Goal: Information Seeking & Learning: Learn about a topic

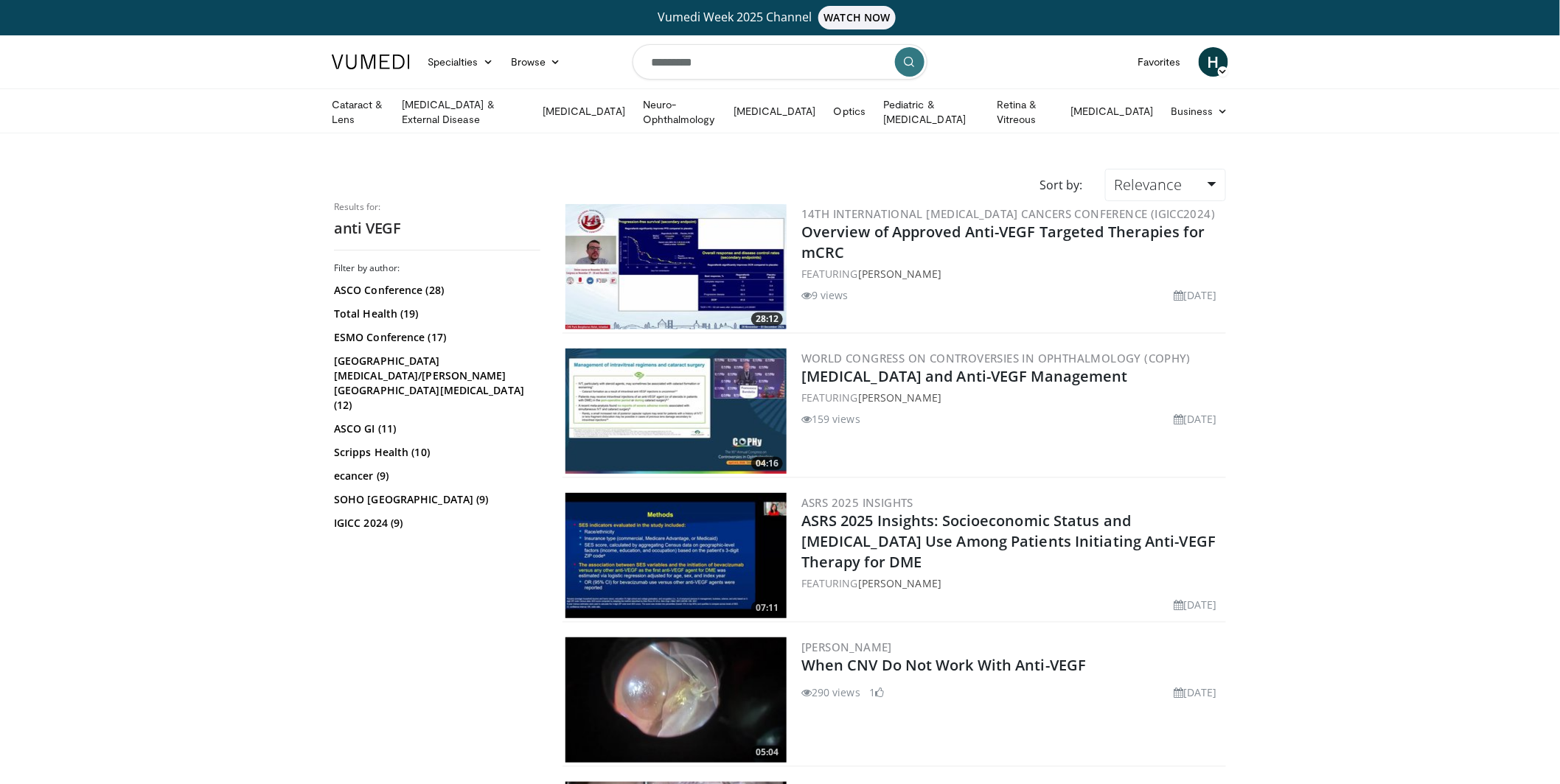
click at [733, 62] on input "*********" at bounding box center [780, 62] width 295 height 36
type input "*"
type input "*******"
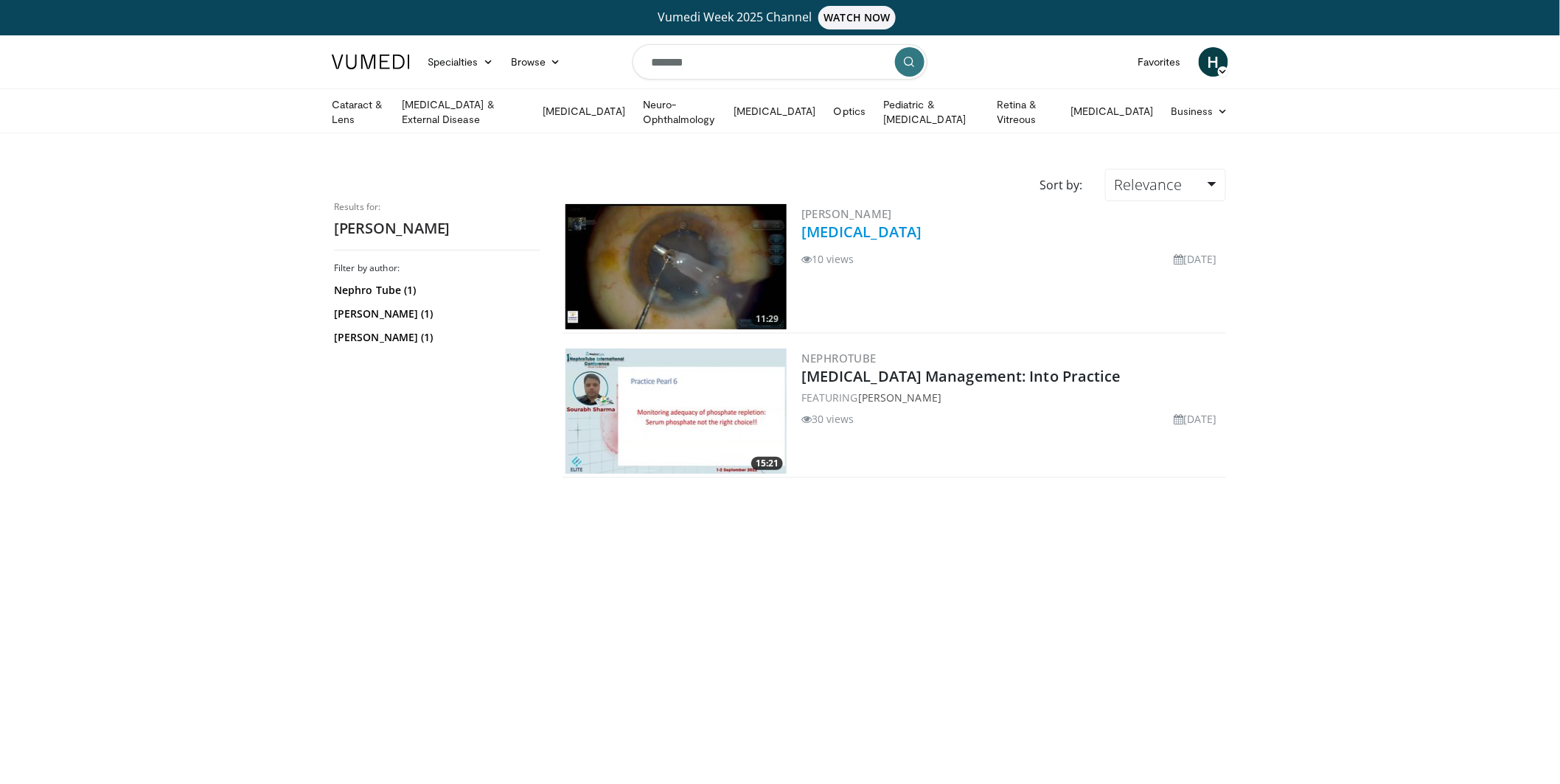
click at [867, 227] on link "Mature Cataract" at bounding box center [862, 232] width 120 height 20
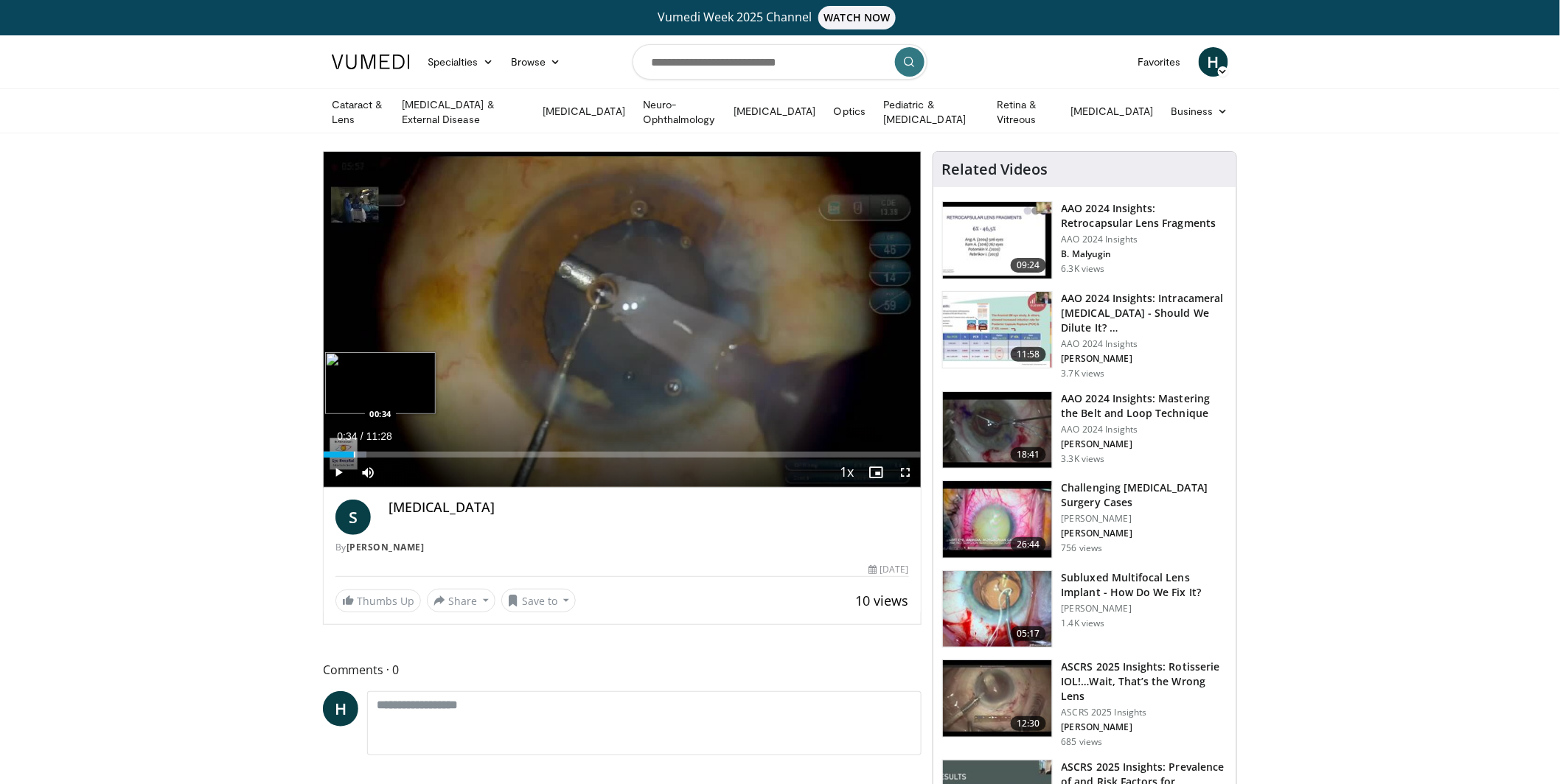
click at [354, 452] on div "Progress Bar" at bounding box center [355, 455] width 2 height 6
click at [377, 452] on div "Progress Bar" at bounding box center [378, 455] width 2 height 6
click at [400, 452] on div "Progress Bar" at bounding box center [401, 455] width 2 height 6
click at [448, 454] on div "Progress Bar" at bounding box center [449, 455] width 2 height 6
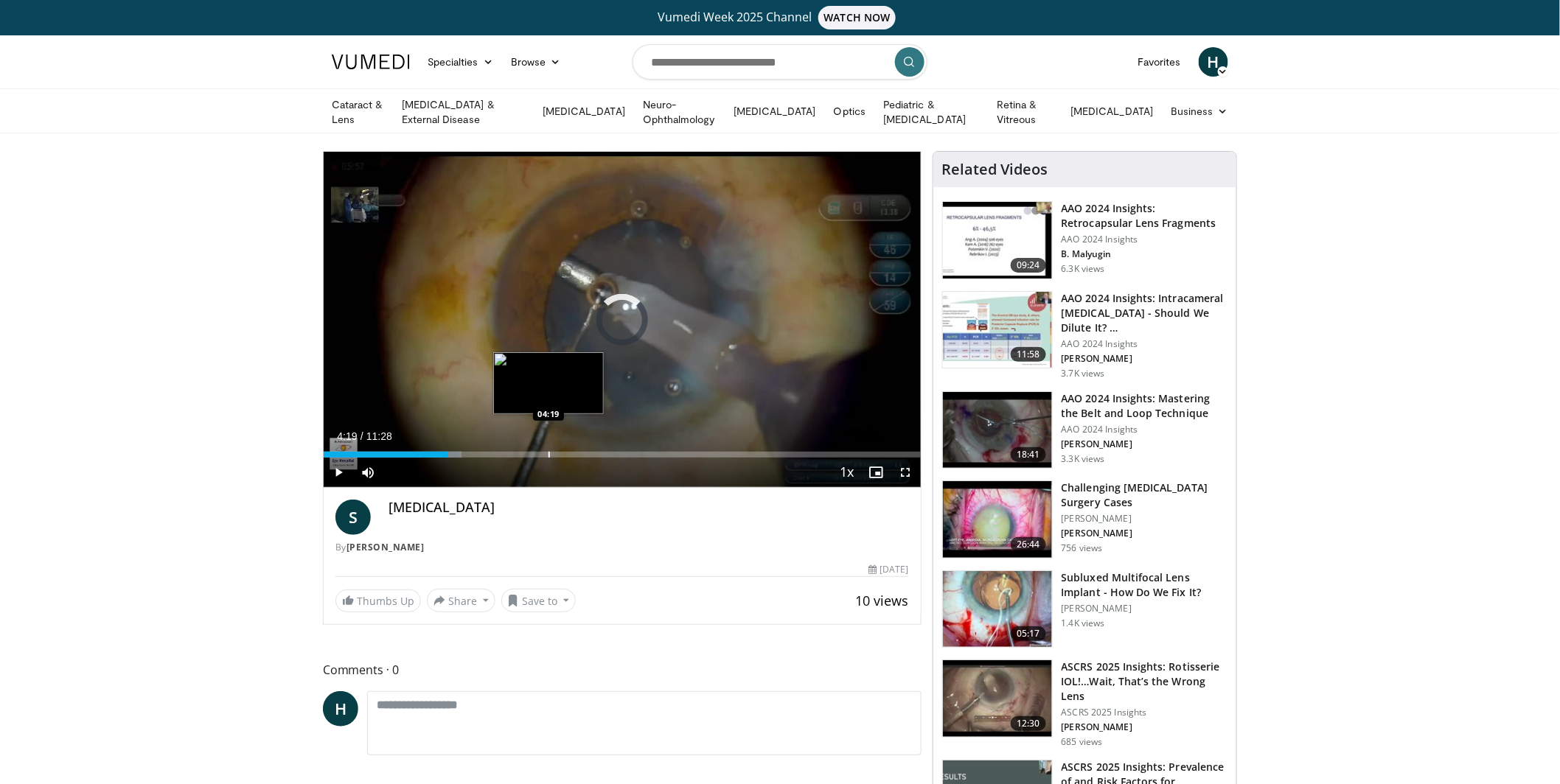
click at [549, 452] on div "Progress Bar" at bounding box center [550, 455] width 2 height 6
click at [664, 457] on div "Current Time 4:20 / Duration 11:28 Pause Skip Backward Skip Forward Mute Loaded…" at bounding box center [622, 472] width 597 height 29
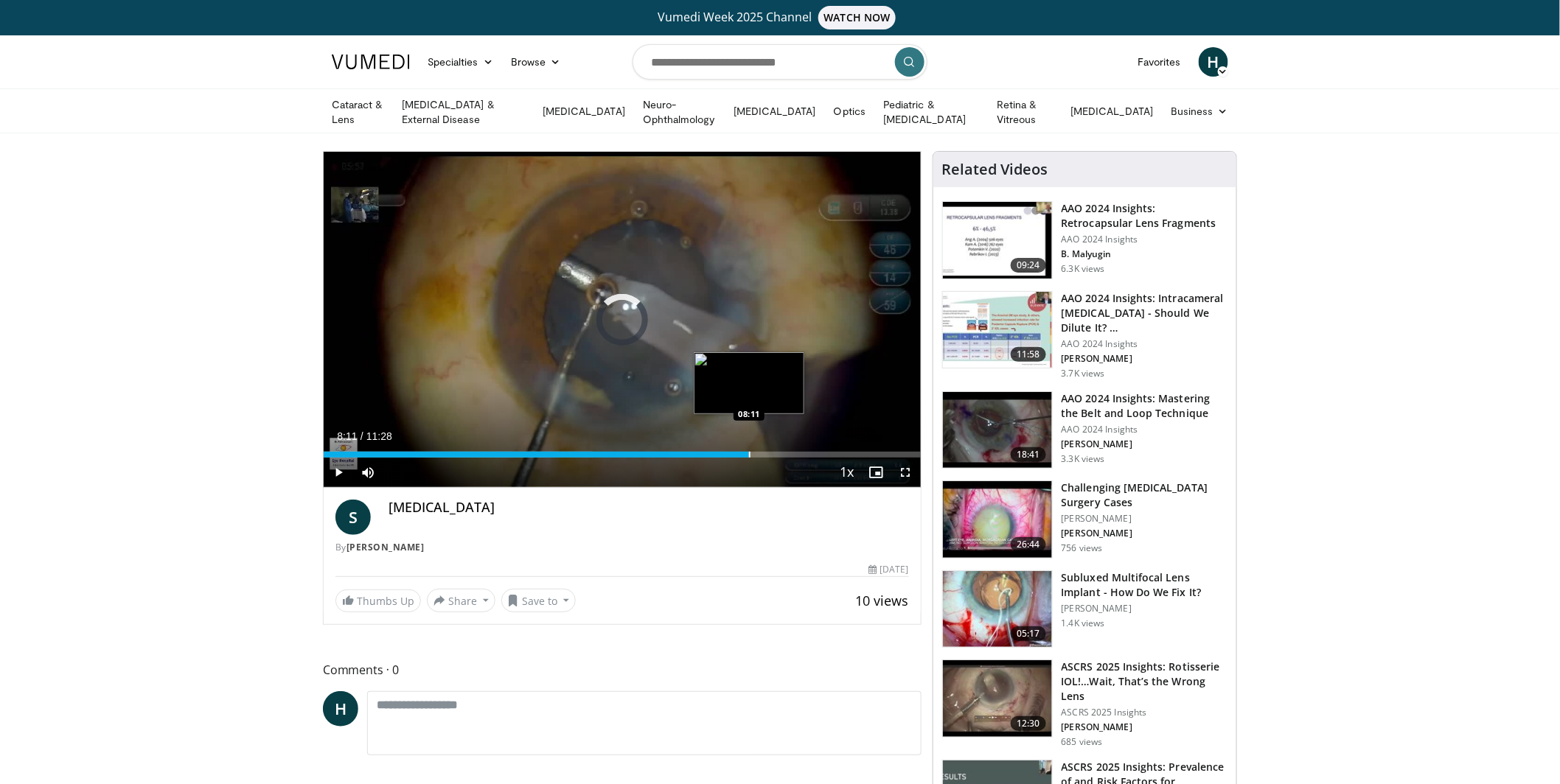
click at [749, 455] on div "Progress Bar" at bounding box center [750, 455] width 2 height 6
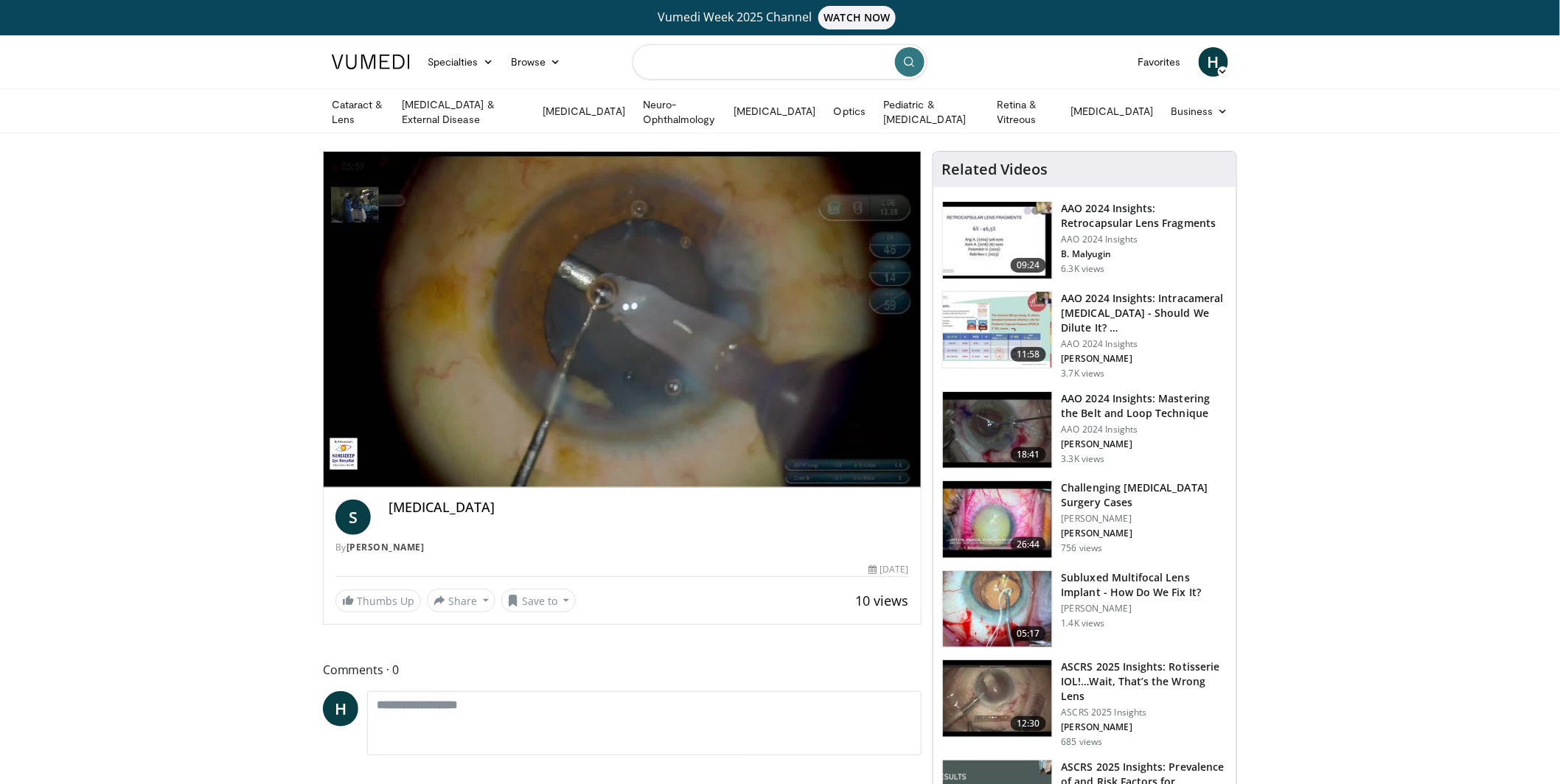
click at [681, 69] on input "Search topics, interventions" at bounding box center [780, 62] width 295 height 36
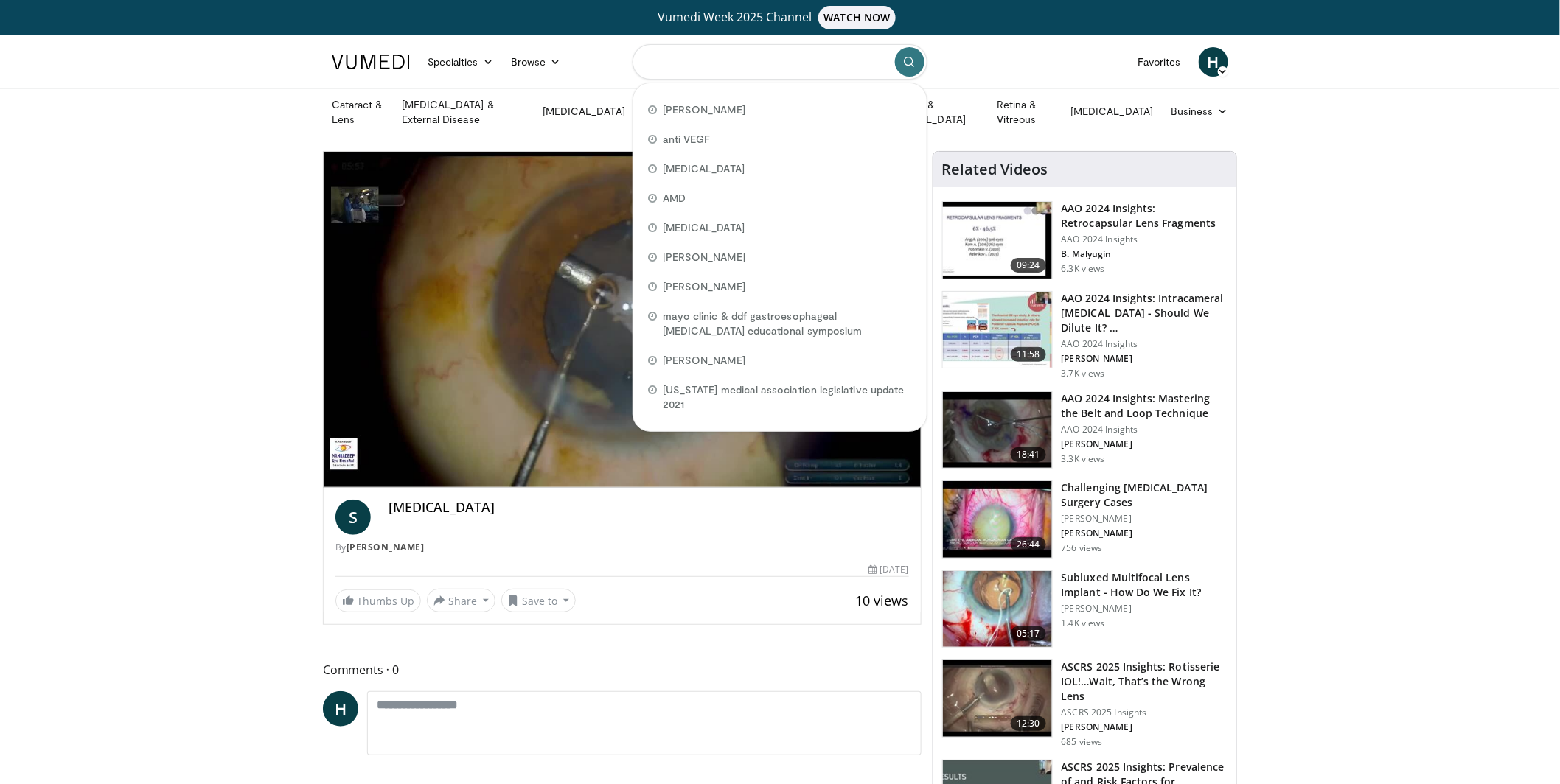
paste input "**********"
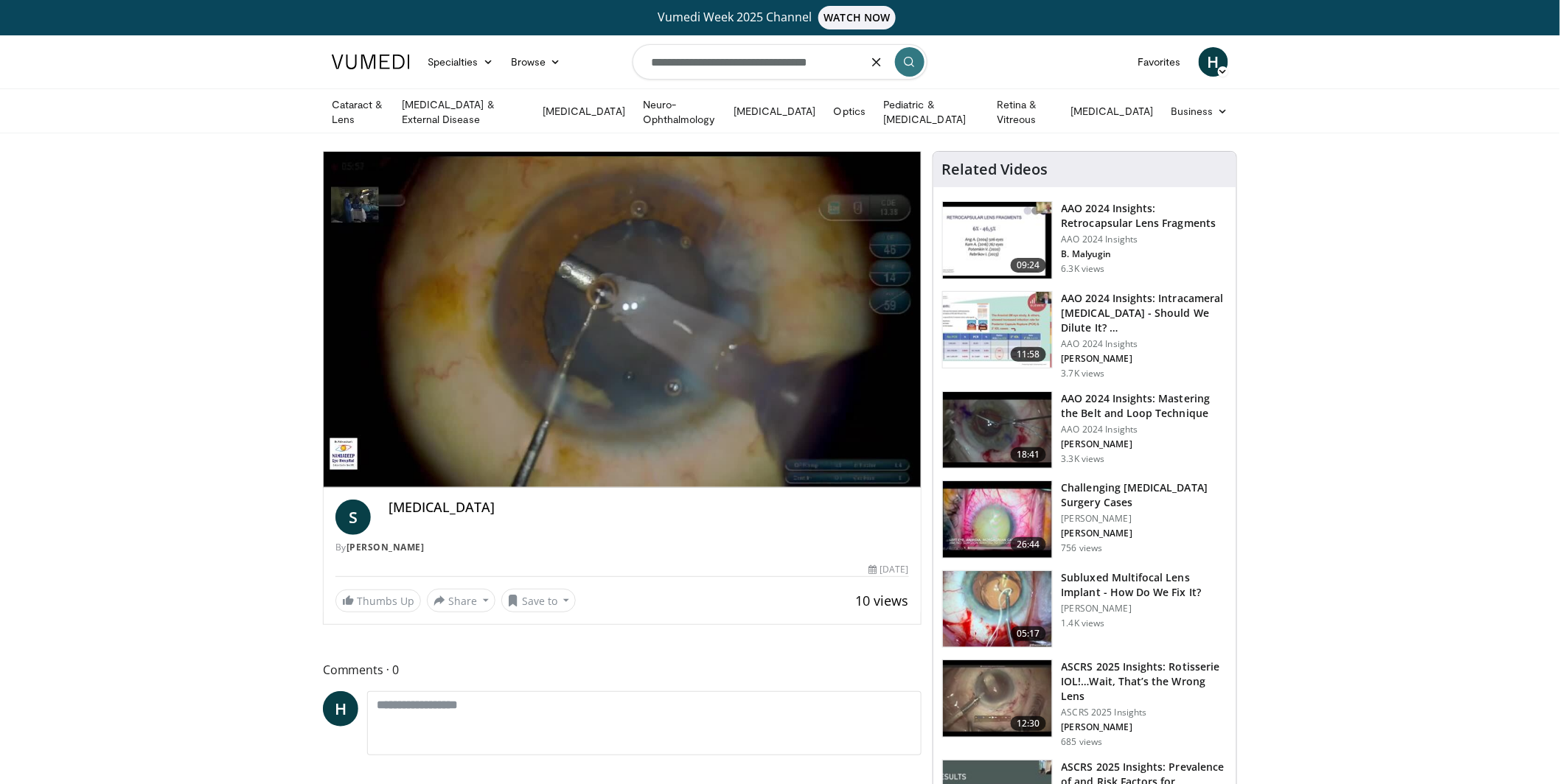
type input "**********"
click at [904, 58] on icon "submit" at bounding box center [909, 62] width 12 height 12
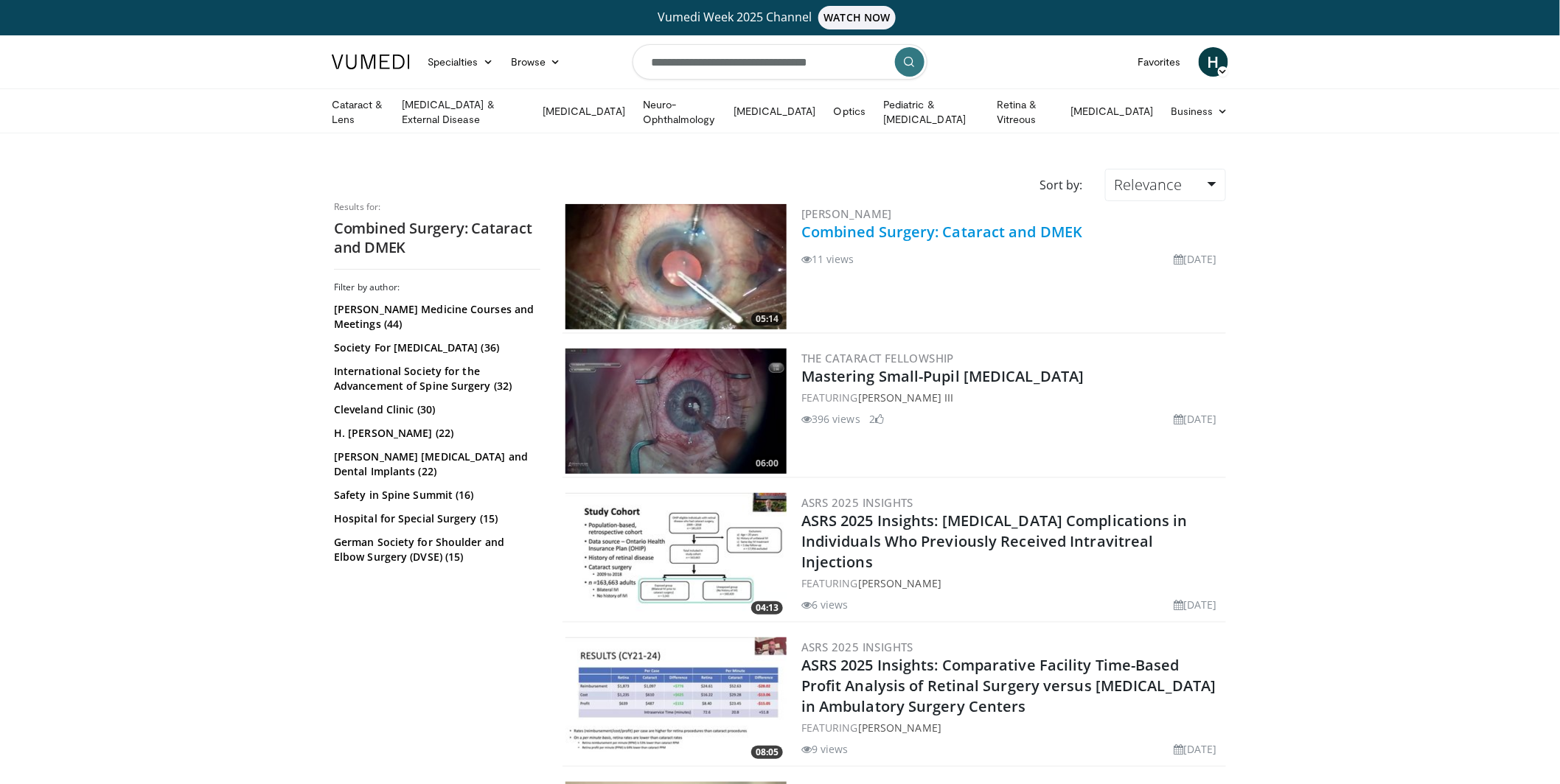
click at [868, 223] on link "Combined Surgery: Cataract and DMEK" at bounding box center [942, 232] width 282 height 20
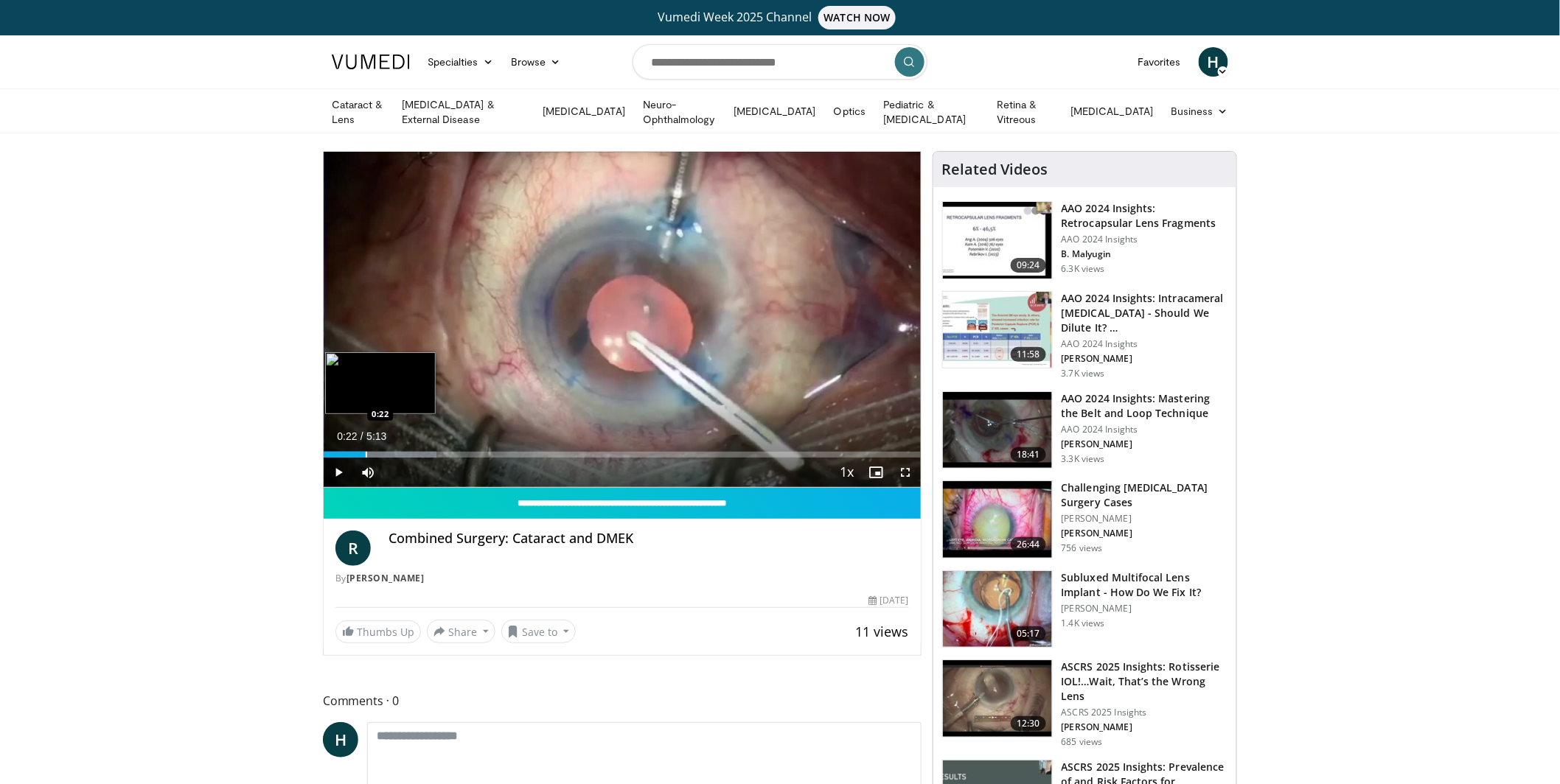
click at [366, 452] on div "Progress Bar" at bounding box center [366, 455] width 2 height 6
click at [396, 452] on div "Progress Bar" at bounding box center [397, 455] width 2 height 6
click at [443, 452] on div "Progress Bar" at bounding box center [444, 455] width 2 height 6
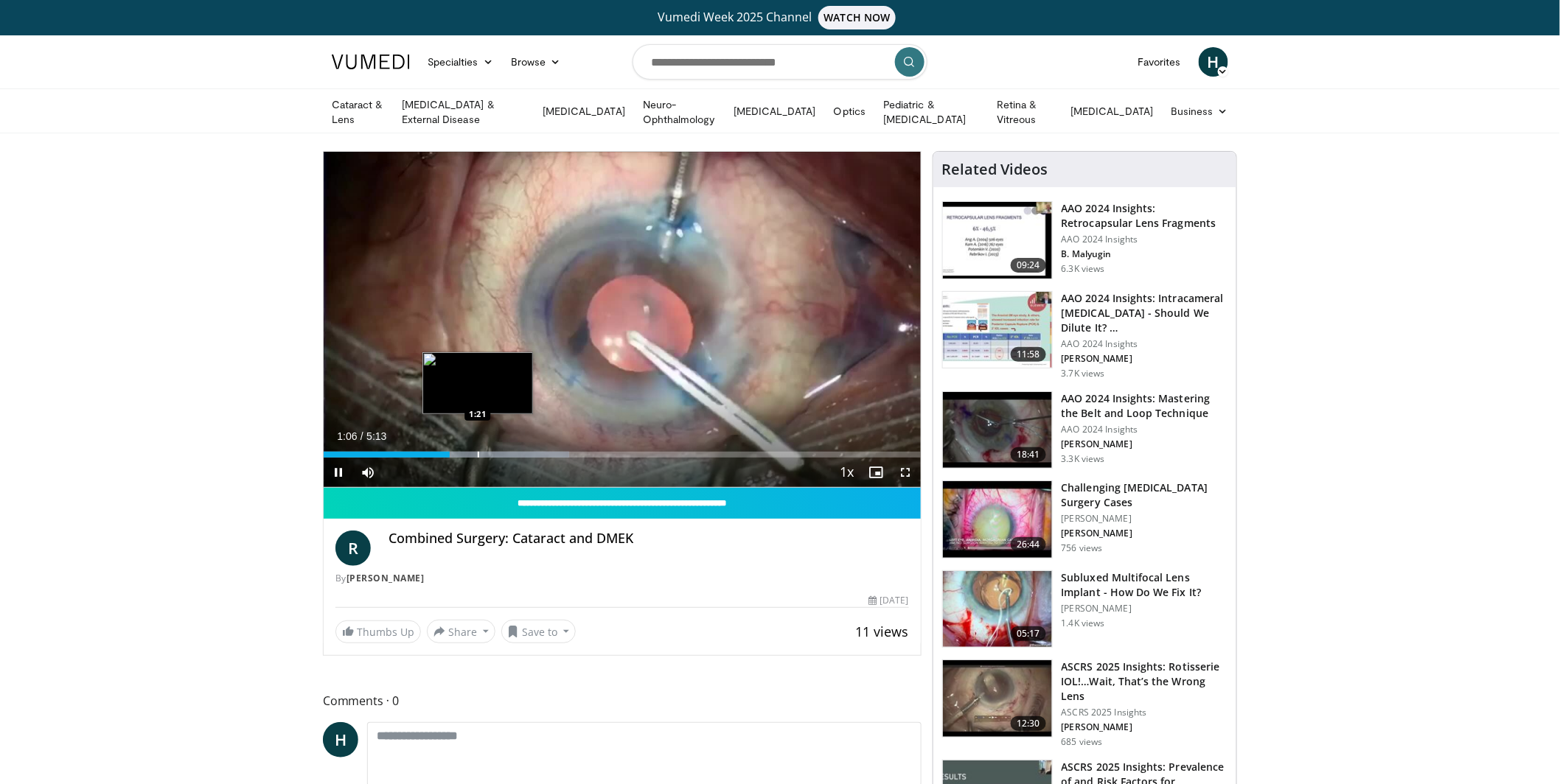
click at [478, 448] on div "Loaded : 41.09% 1:06 1:21" at bounding box center [622, 451] width 597 height 14
click at [525, 449] on div "Loaded : 47.42% 1:22 1:46" at bounding box center [622, 451] width 597 height 14
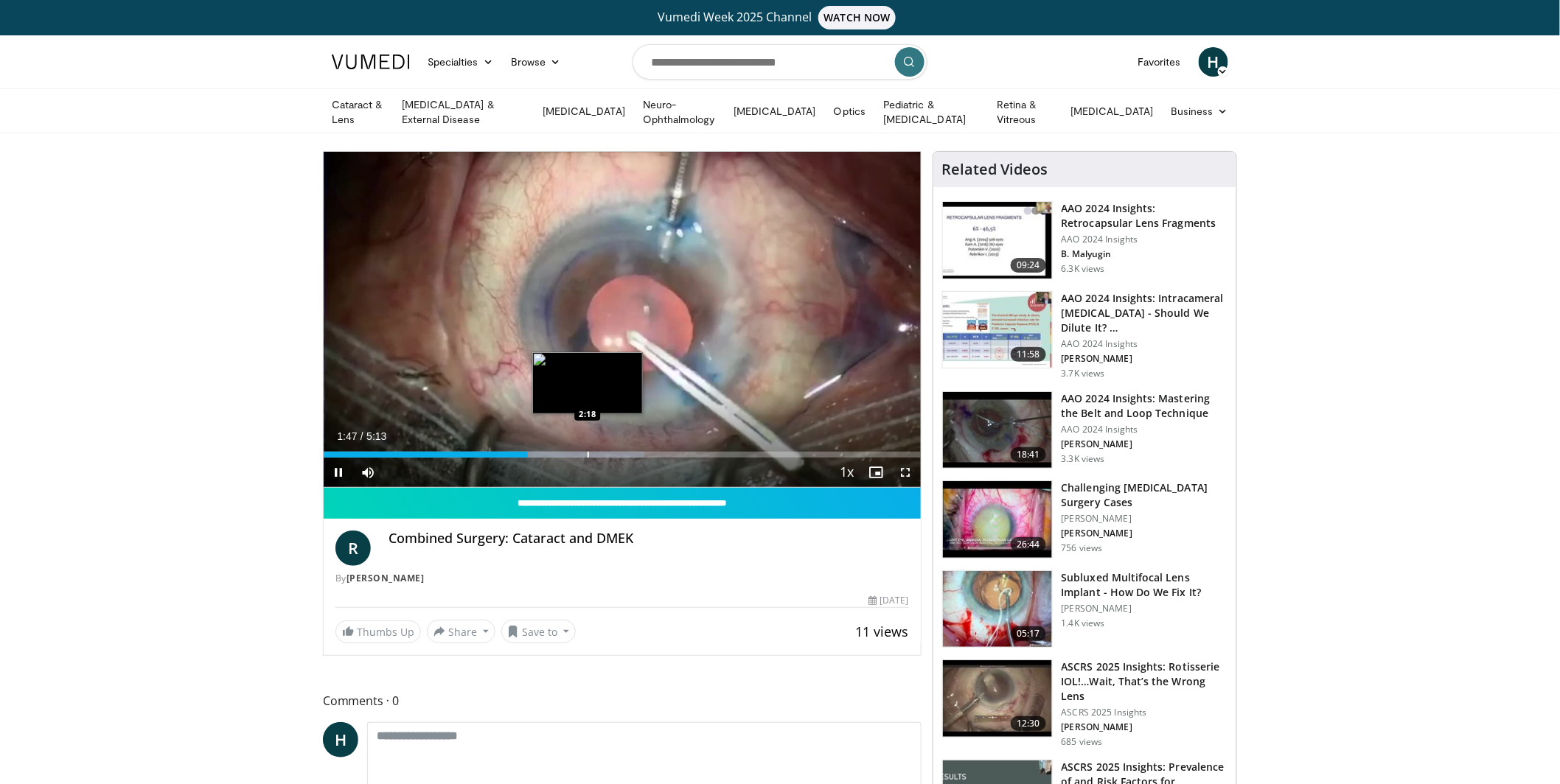
click at [588, 452] on div "Progress Bar" at bounding box center [589, 455] width 2 height 6
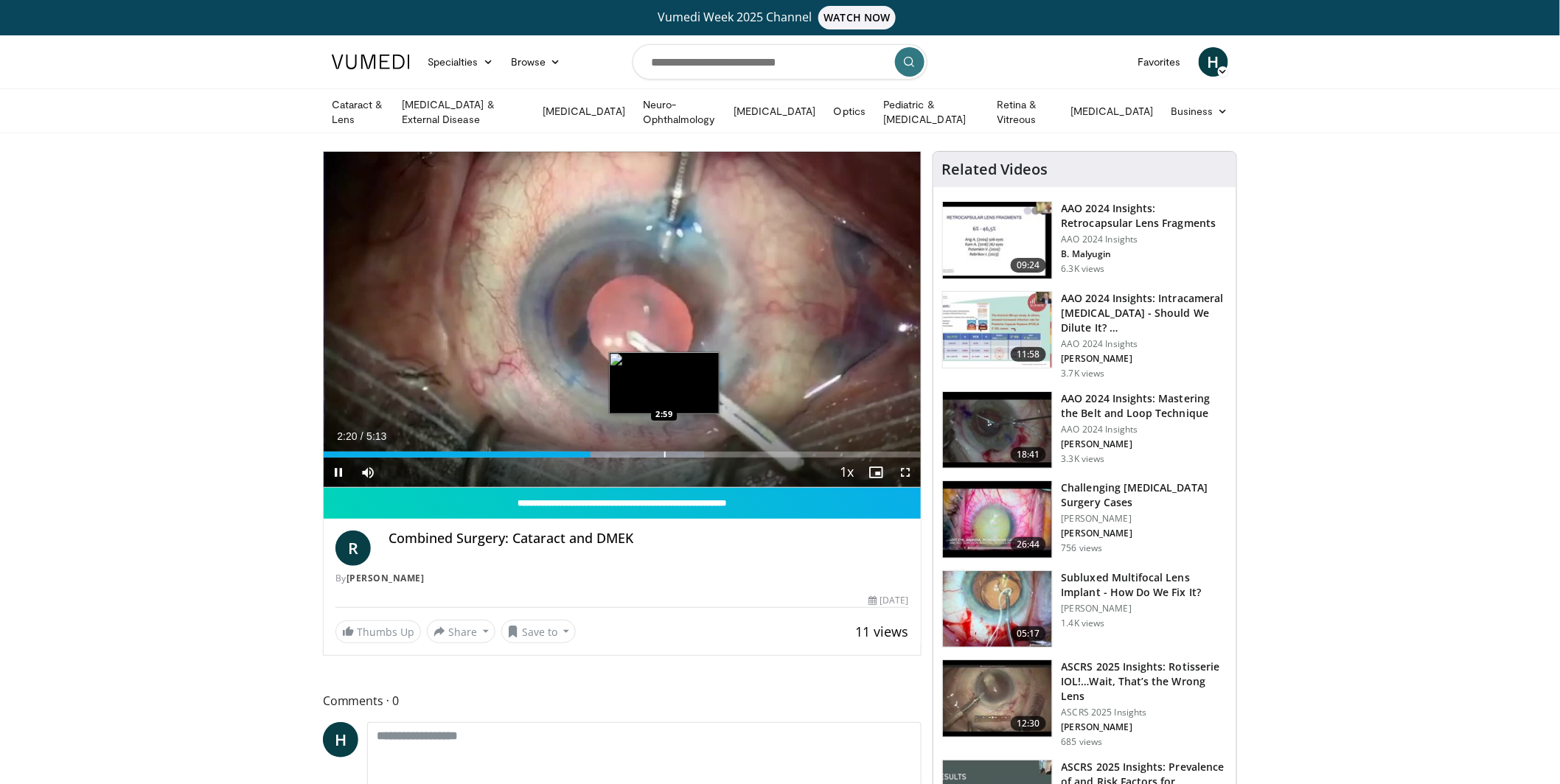
click at [664, 452] on div "Progress Bar" at bounding box center [665, 455] width 2 height 6
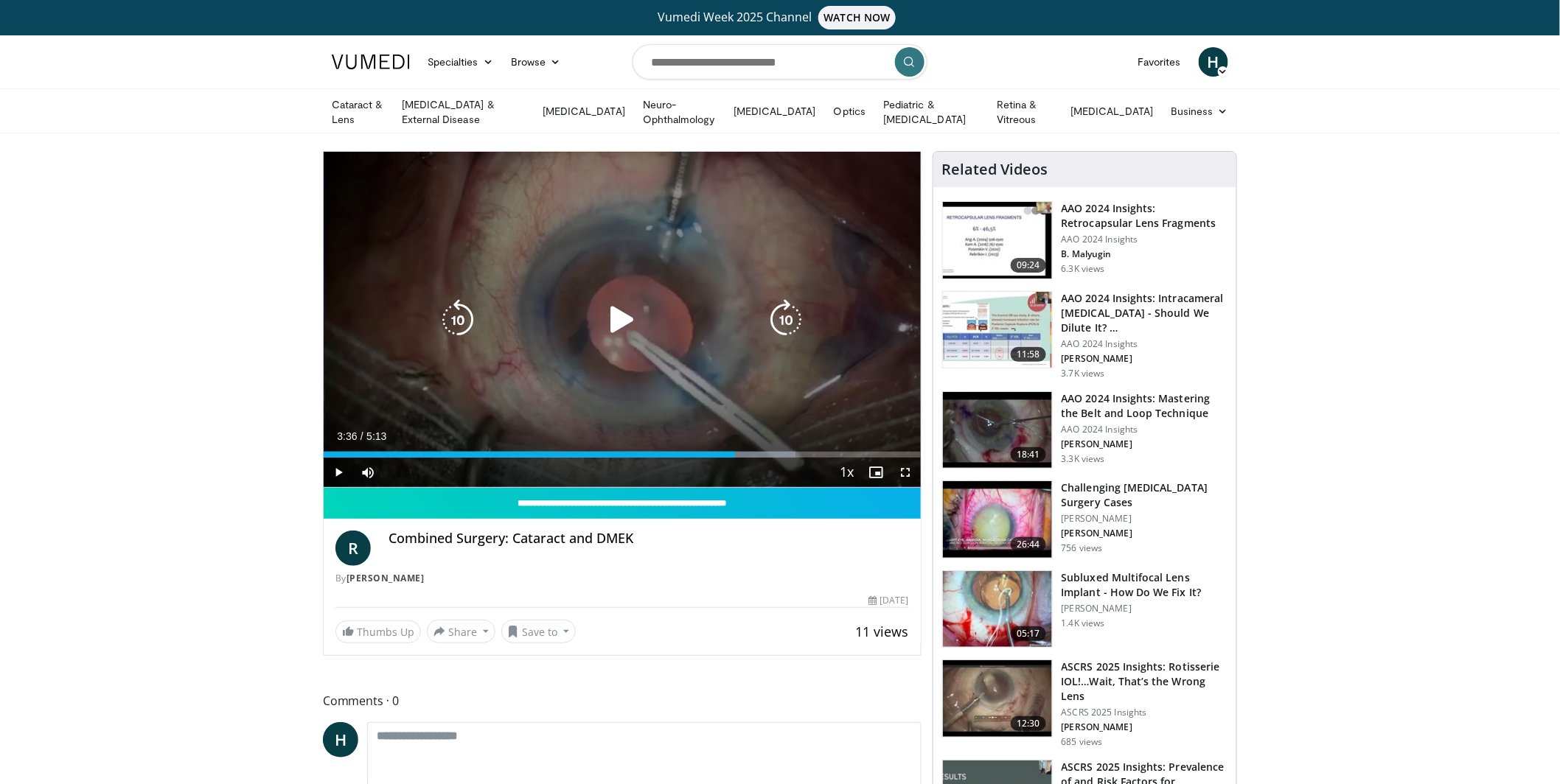
click at [735, 452] on div "Loaded : 79.05% 3:36 3:35" at bounding box center [622, 455] width 597 height 6
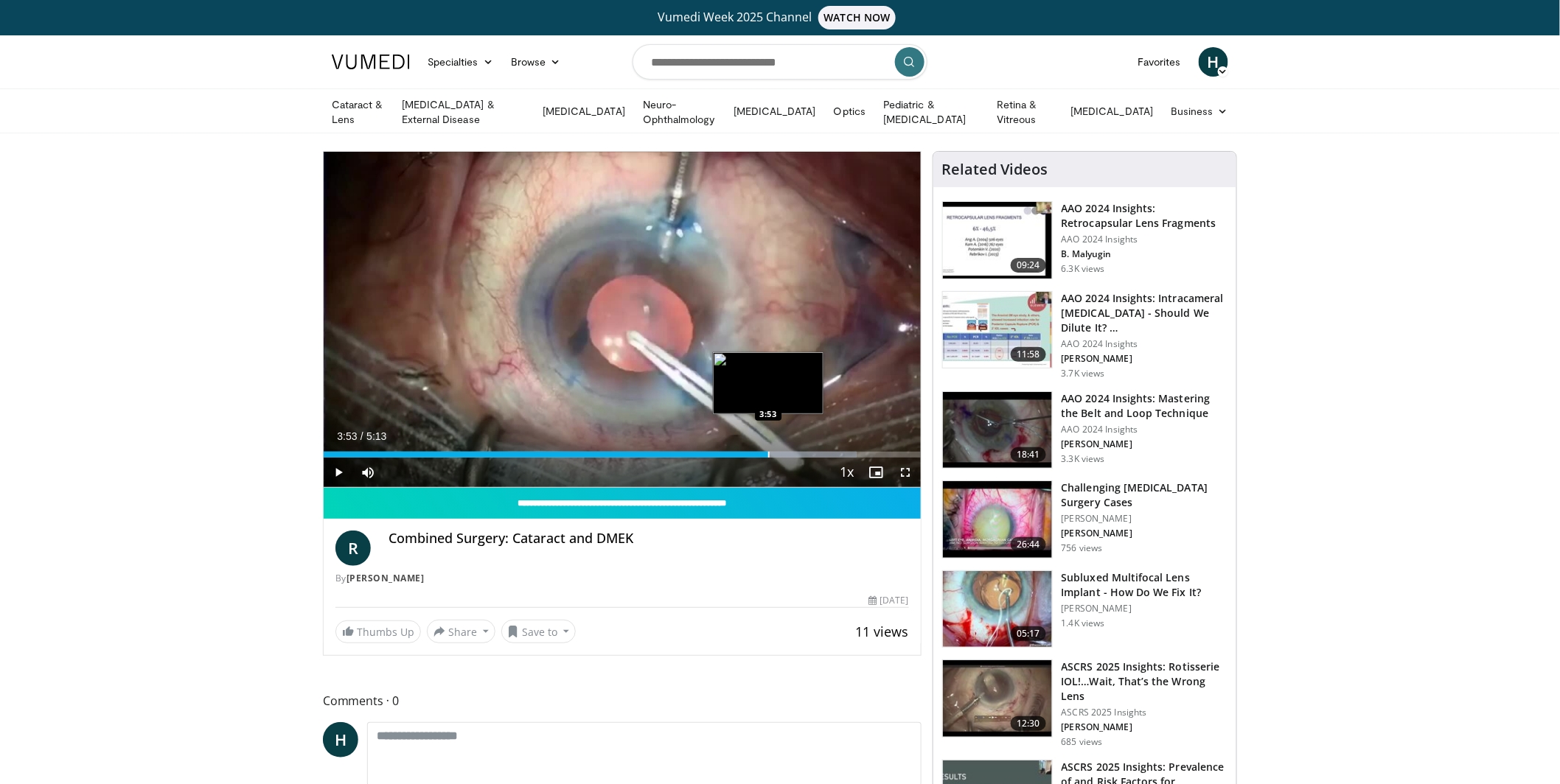
click at [768, 454] on div "Progress Bar" at bounding box center [769, 455] width 2 height 6
click at [813, 455] on div "Progress Bar" at bounding box center [814, 455] width 2 height 6
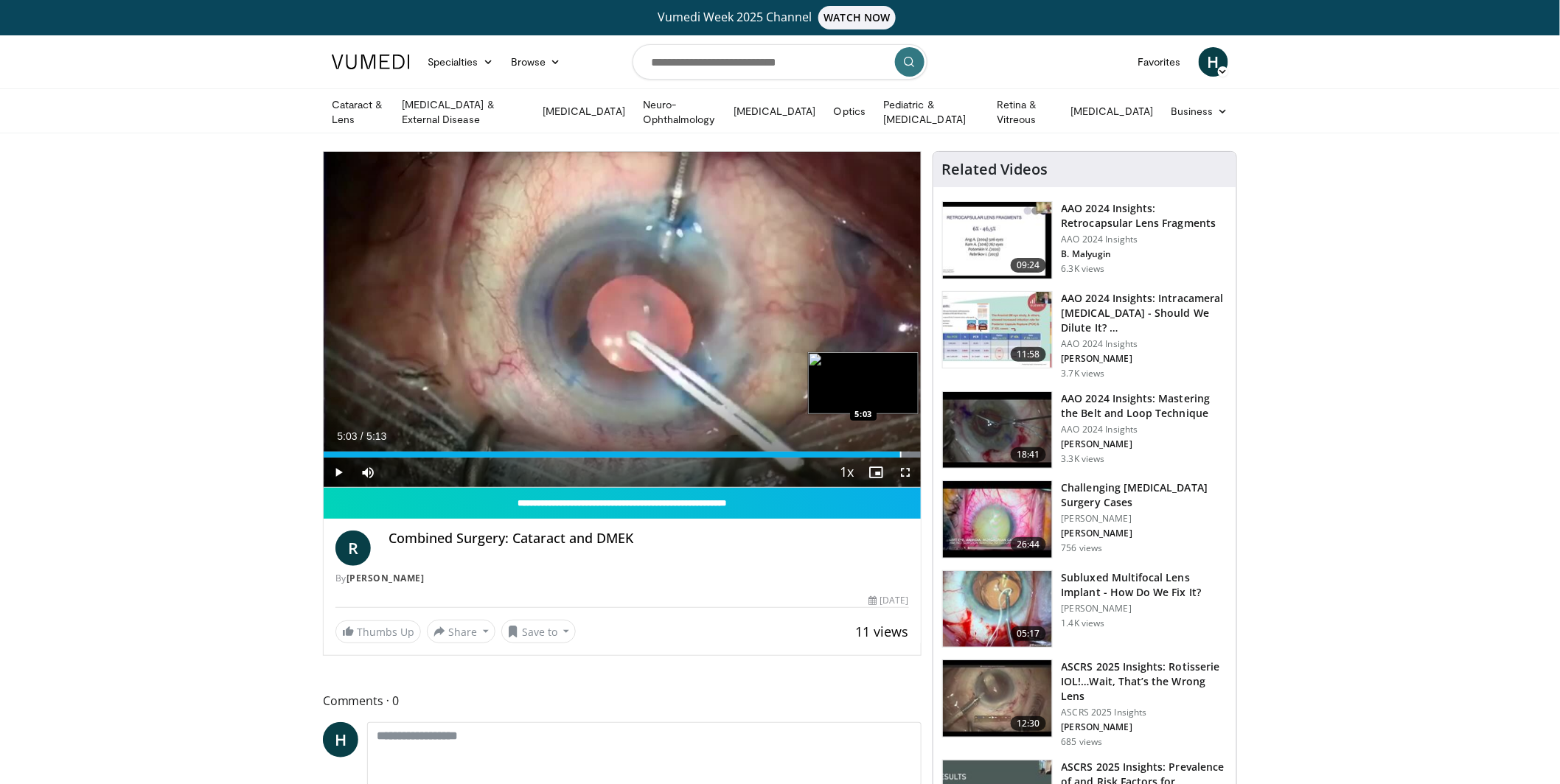
click at [901, 452] on div "Progress Bar" at bounding box center [902, 455] width 2 height 6
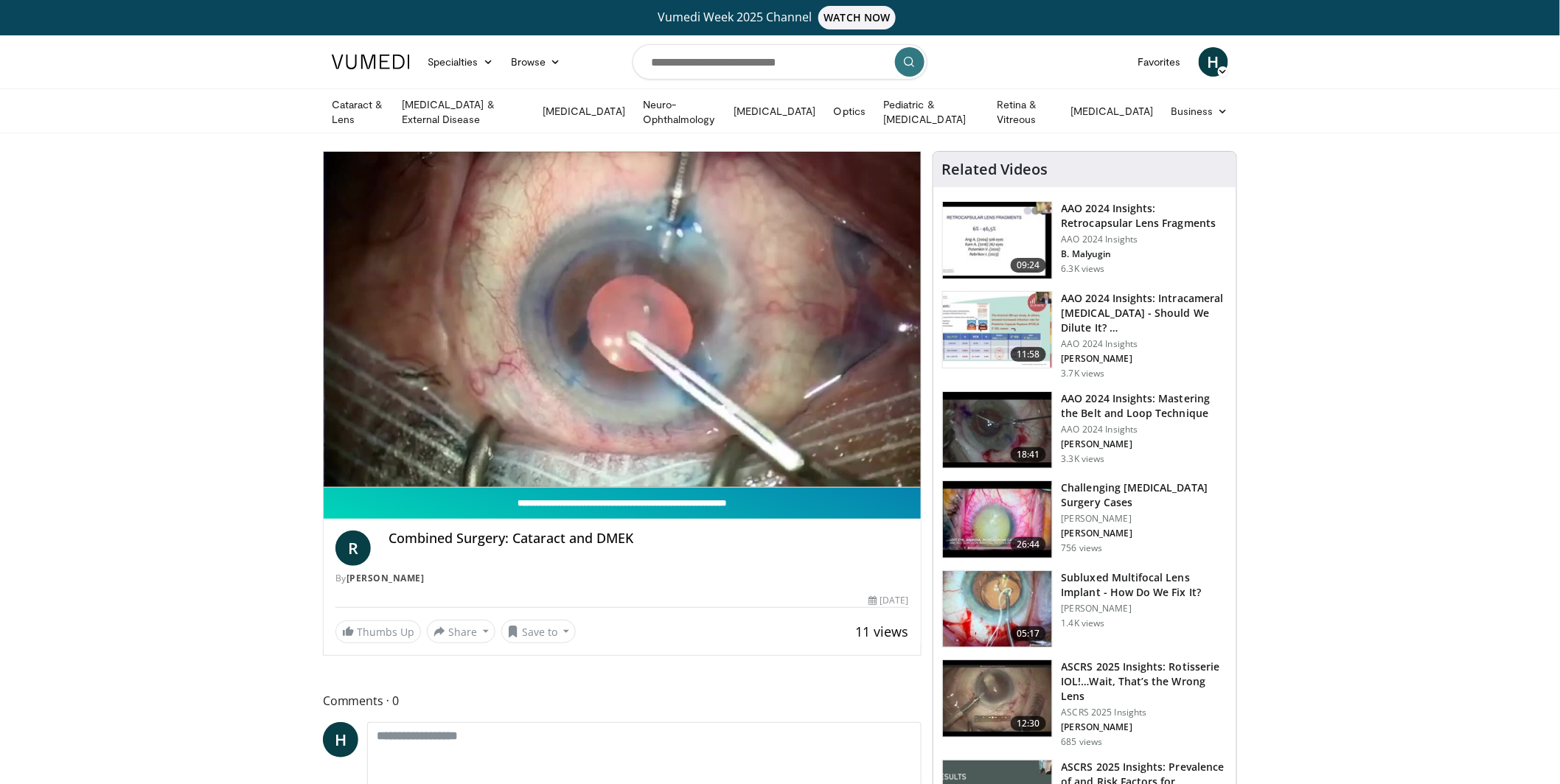
click at [655, 495] on input "**********" at bounding box center [622, 503] width 597 height 31
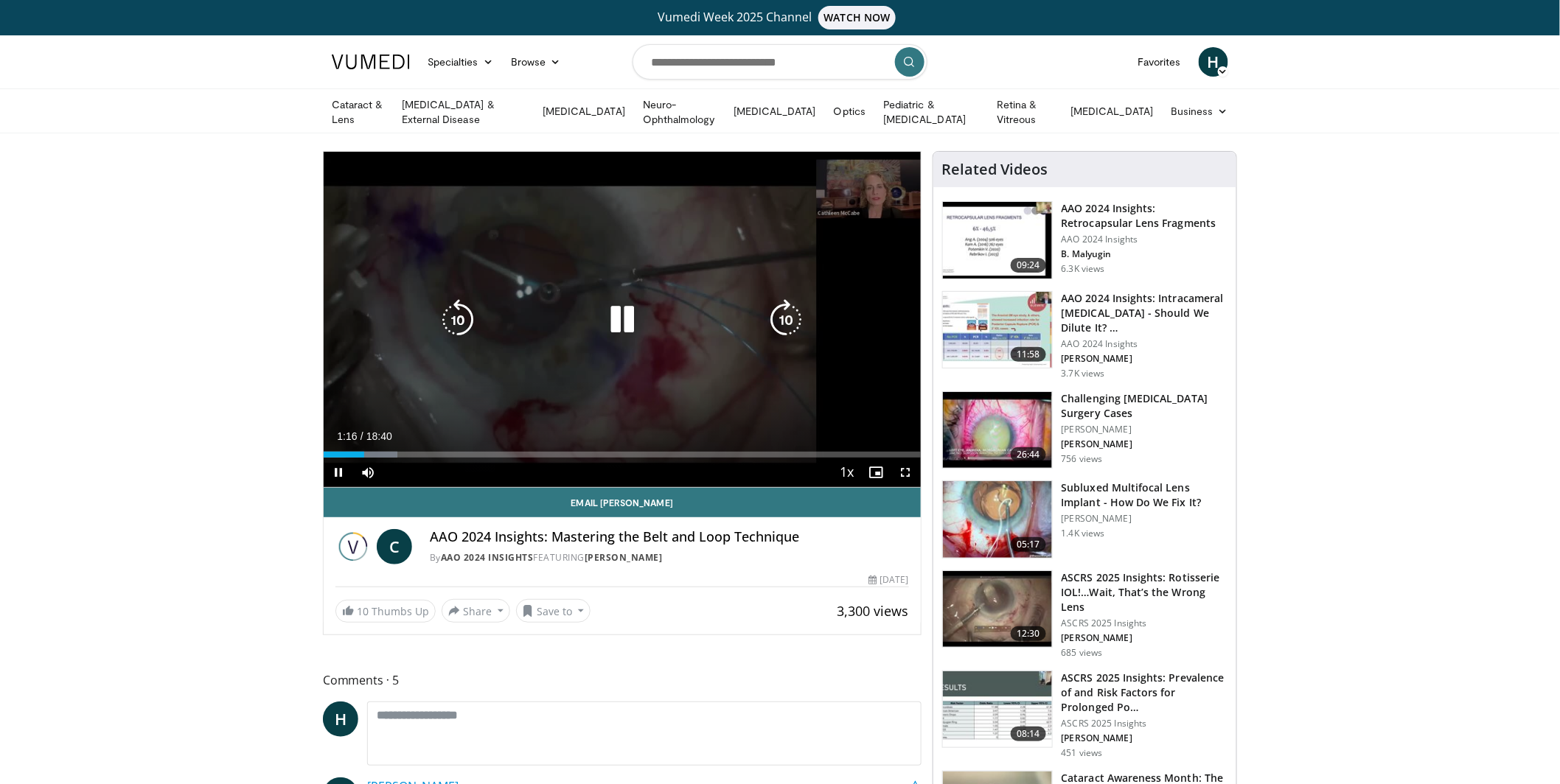
click at [622, 321] on icon "Video Player" at bounding box center [622, 320] width 42 height 42
